Goal: Find specific page/section: Find specific page/section

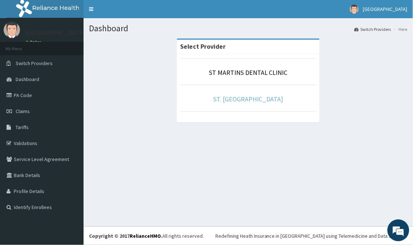
click at [248, 101] on link "ST. [GEOGRAPHIC_DATA]" at bounding box center [249, 99] width 70 height 8
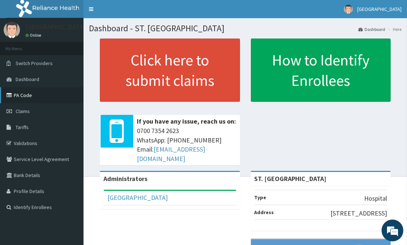
click at [28, 95] on link "PA Code" at bounding box center [42, 95] width 84 height 16
